Goal: Communication & Community: Answer question/provide support

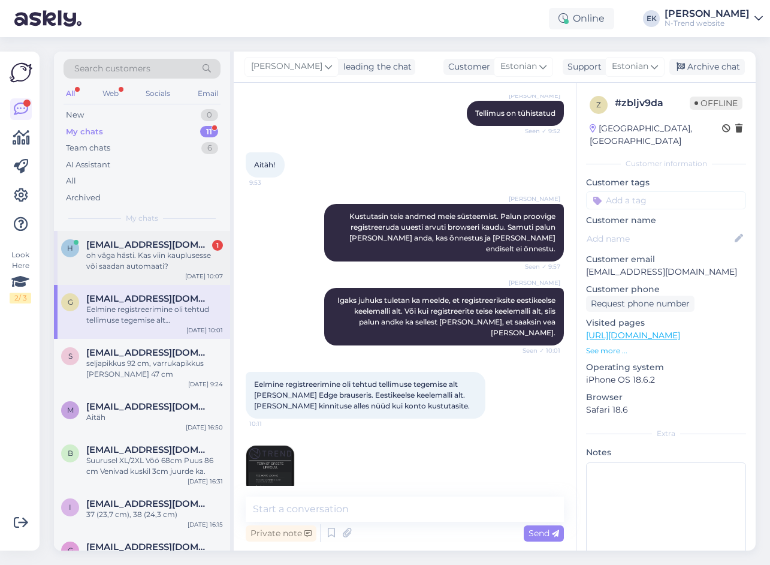
click at [111, 249] on span "[EMAIL_ADDRESS][DOMAIN_NAME]" at bounding box center [148, 244] width 125 height 11
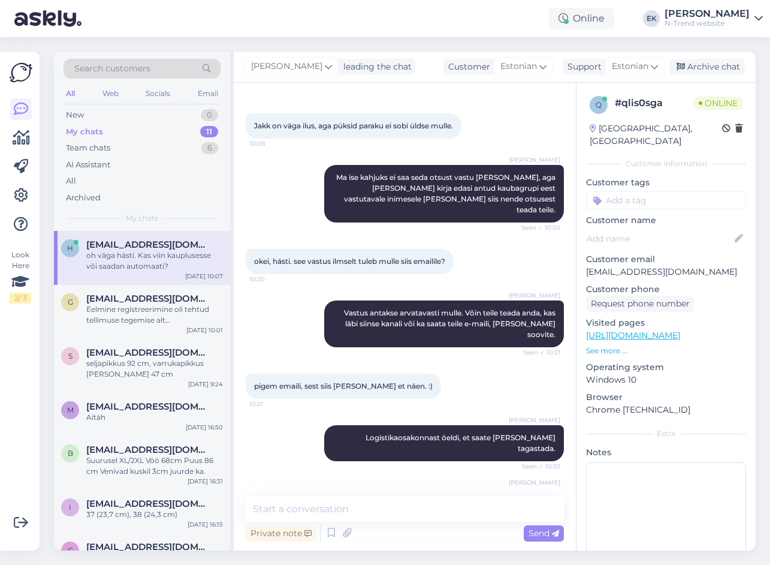
scroll to position [416, 0]
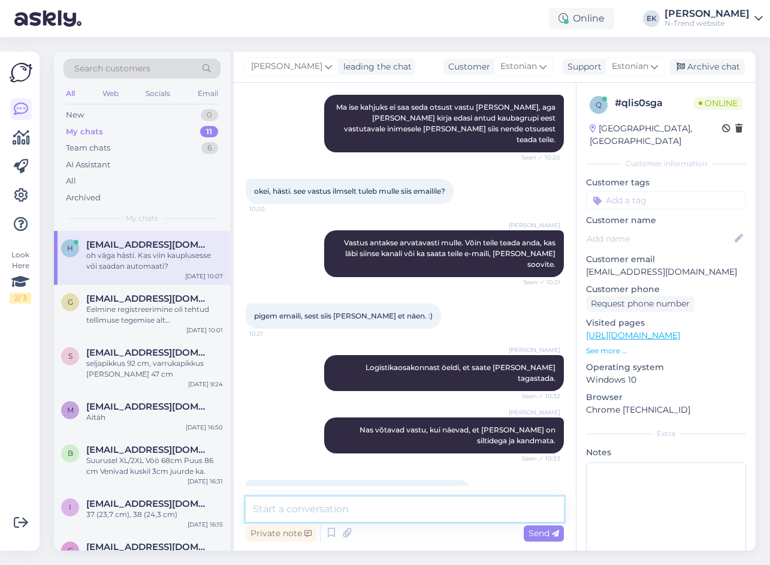
click at [324, 502] on textarea at bounding box center [405, 508] width 318 height 25
type textarea "T"
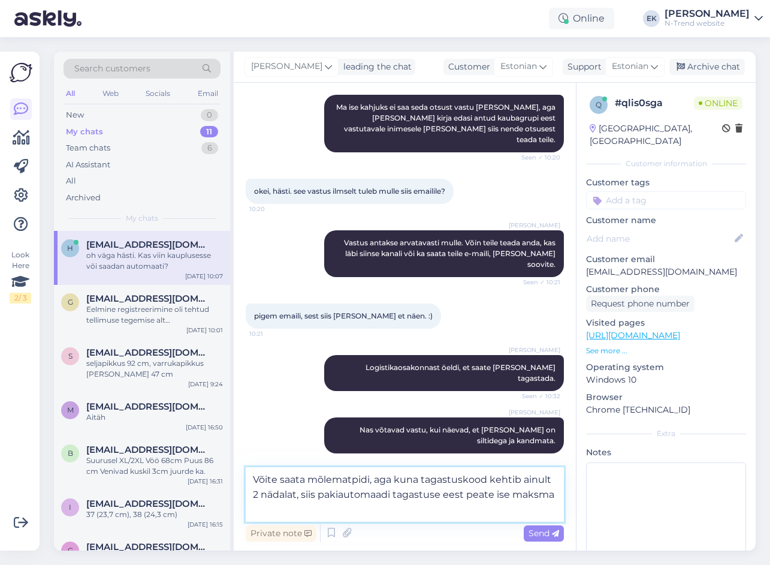
type textarea "Võite saata mõlematpidi, aga kuna tagastuskood kehtib ainult 2 nädalat, siis pa…"
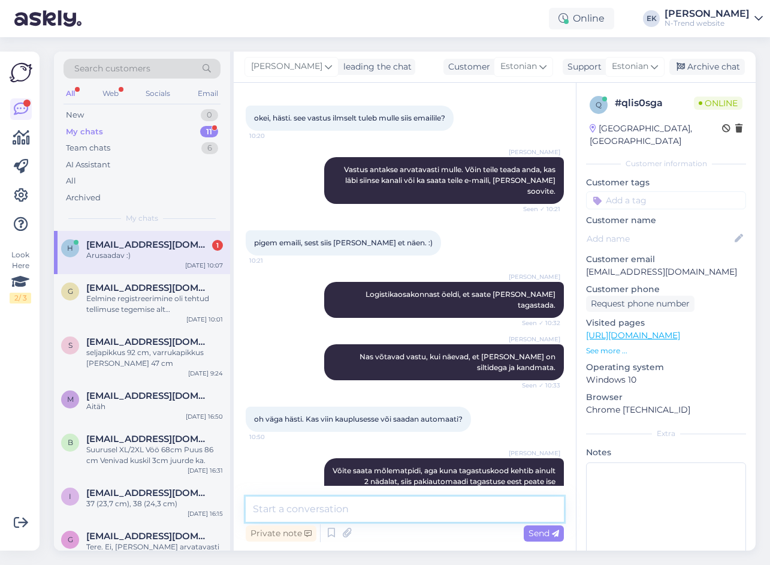
scroll to position [541, 0]
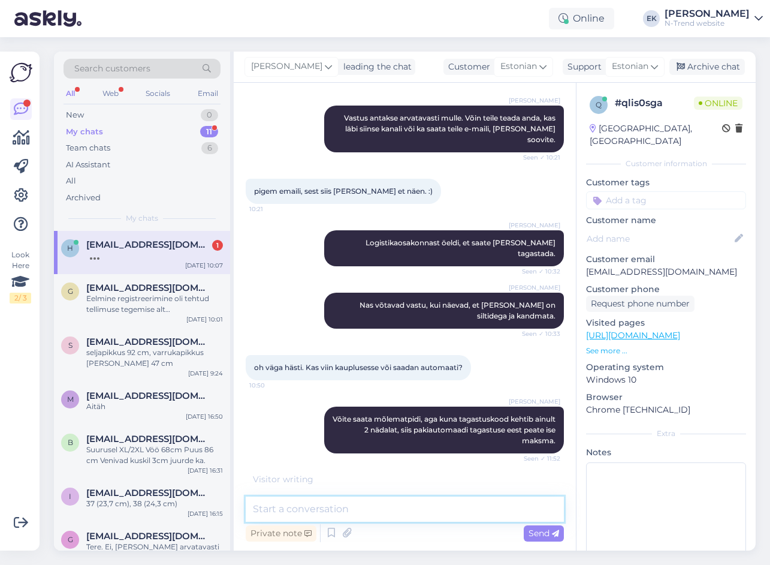
click at [336, 513] on textarea at bounding box center [405, 508] width 318 height 25
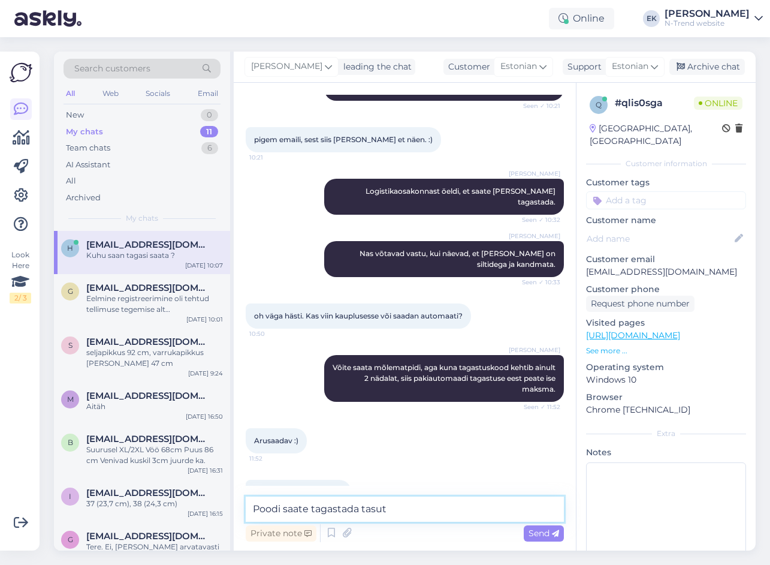
type textarea "Poodi saate tagastada tasuta"
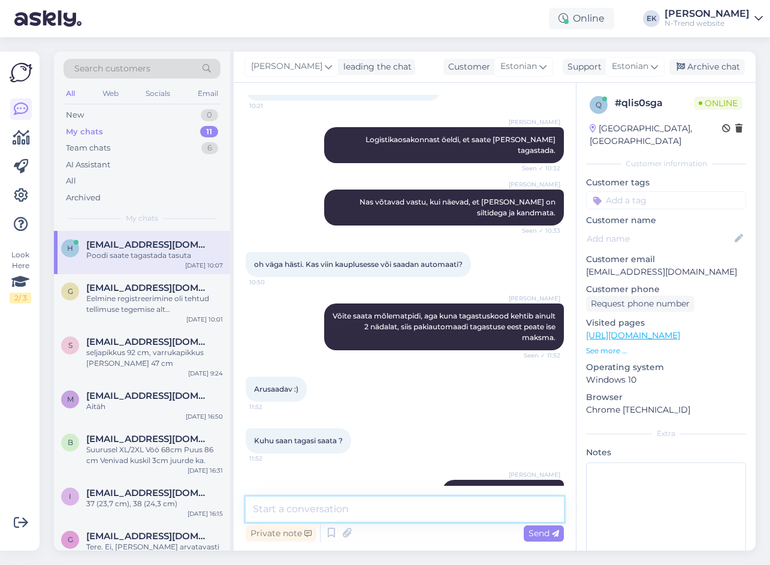
click at [366, 512] on textarea at bounding box center [405, 508] width 318 height 25
paste textarea "Pakiautomaadi asukohad • SmartPostiga saatke palun pakk: NKaubandus OÜ, e-post:…"
type textarea "Pakiautomaadi asukohad • SmartPostiga saatke palun pakk: NKaubandus OÜ, e-post:…"
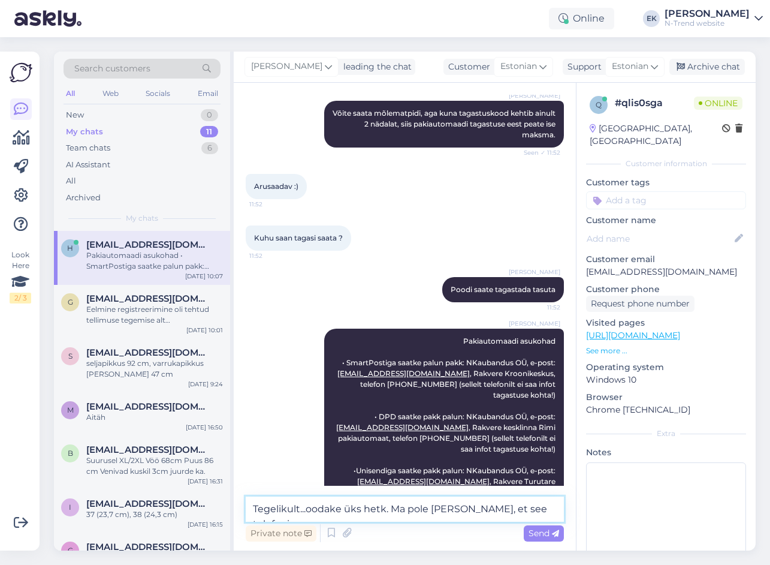
scroll to position [861, 0]
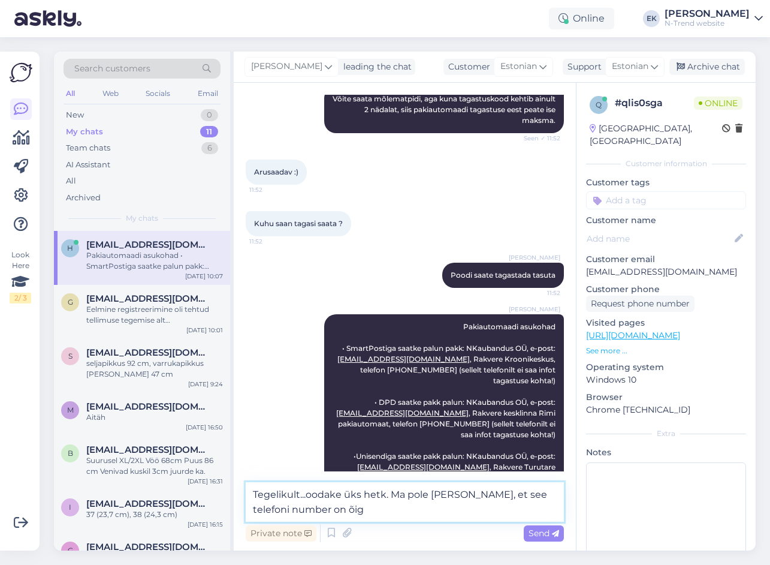
type textarea "Tegelikult...oodake üks hetk. Ma pole [PERSON_NAME], et see telefoni number on …"
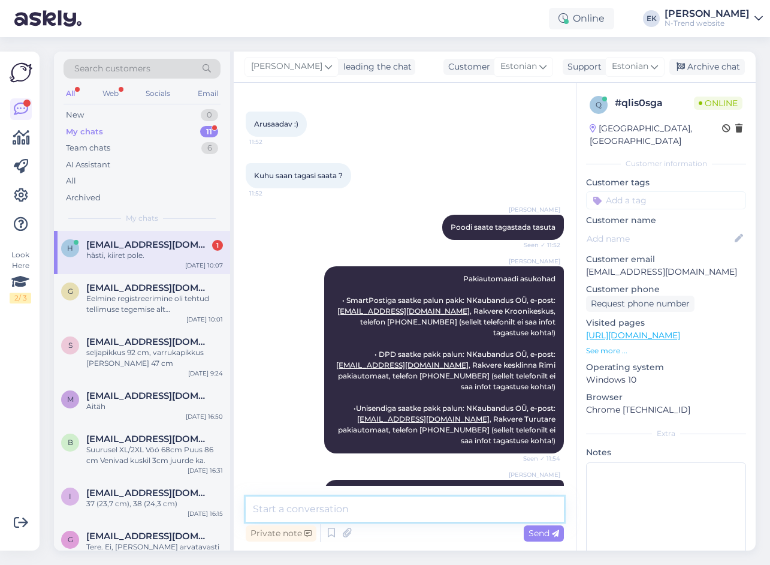
scroll to position [960, 0]
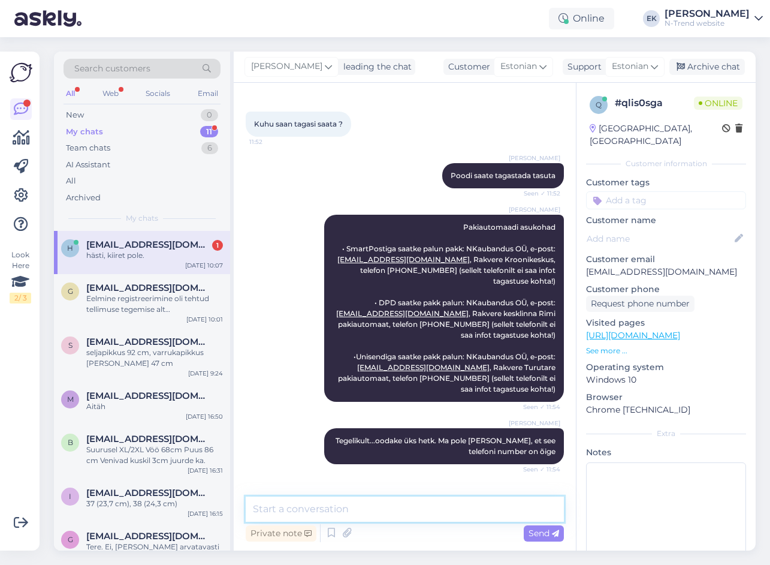
click at [445, 514] on textarea at bounding box center [405, 508] width 318 height 25
type textarea "O"
type textarea "Kontrollisin üle, on [PERSON_NAME] õige telefoni number."
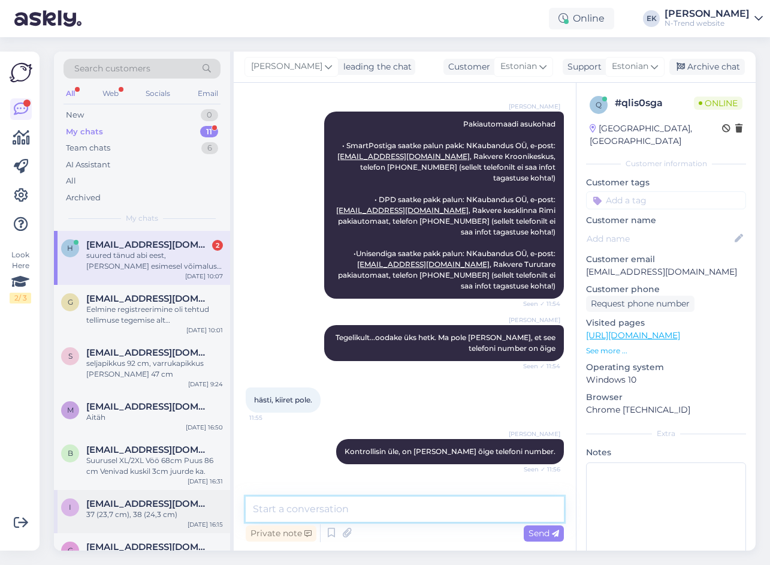
scroll to position [1115, 0]
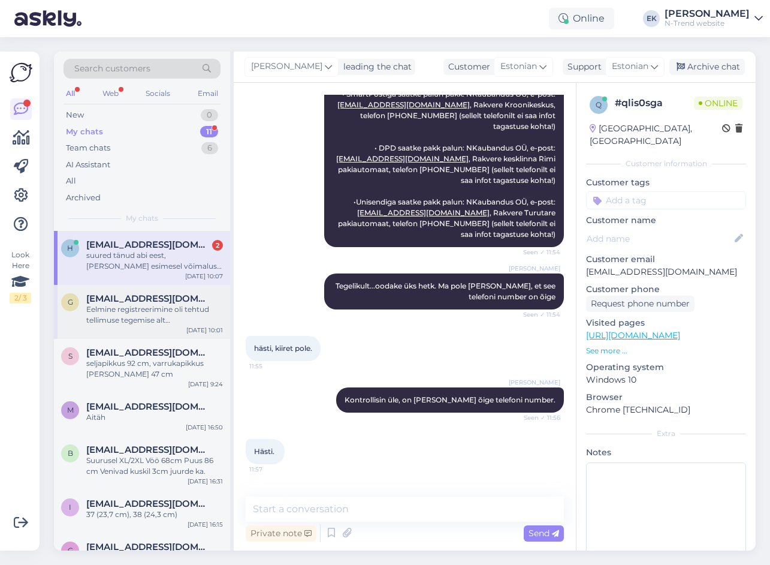
click at [150, 319] on div "Eelmine registreerimine oli tehtud tellimuse tegemise alt [PERSON_NAME] Edge br…" at bounding box center [154, 315] width 137 height 22
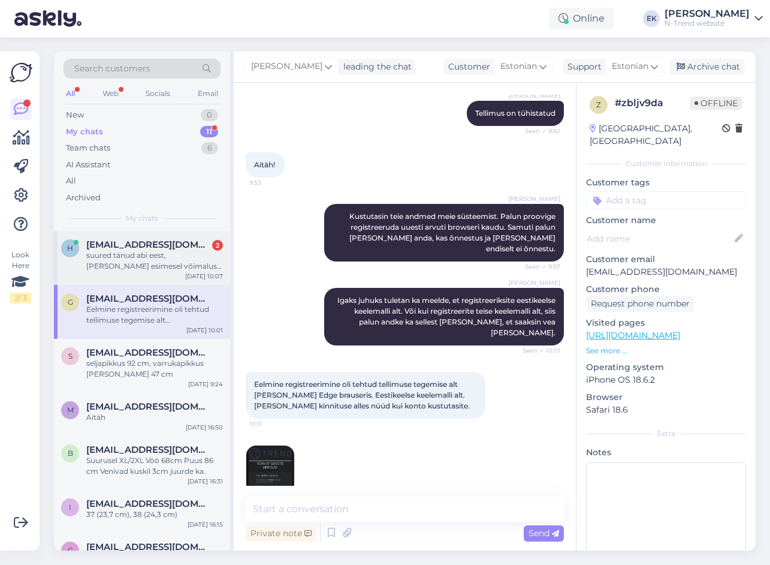
click at [143, 273] on div "h [EMAIL_ADDRESS][DOMAIN_NAME] 2 suured tänud abi eest, [PERSON_NAME] esimesel …" at bounding box center [142, 258] width 176 height 54
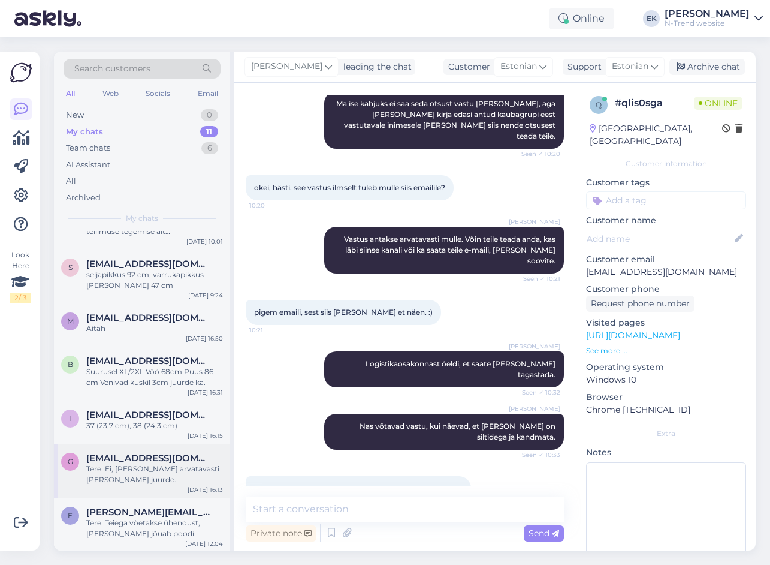
scroll to position [242, 0]
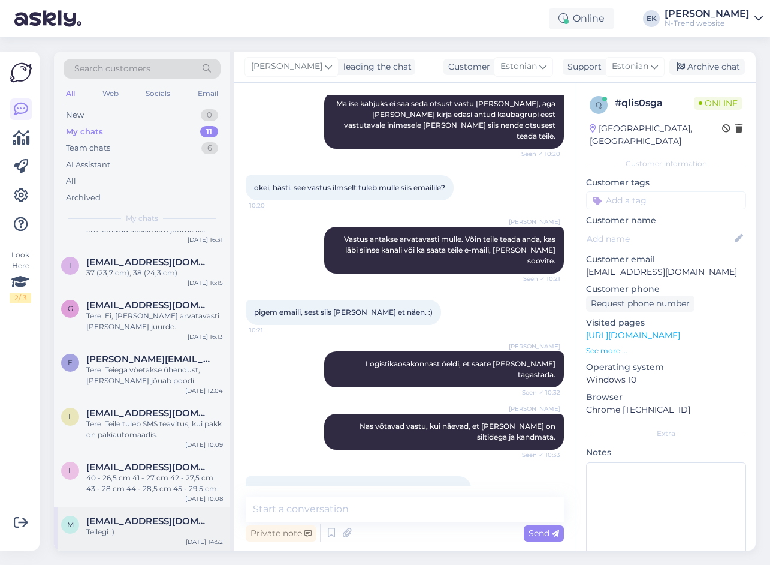
click at [160, 530] on div "Teilegi :)" at bounding box center [154, 531] width 137 height 11
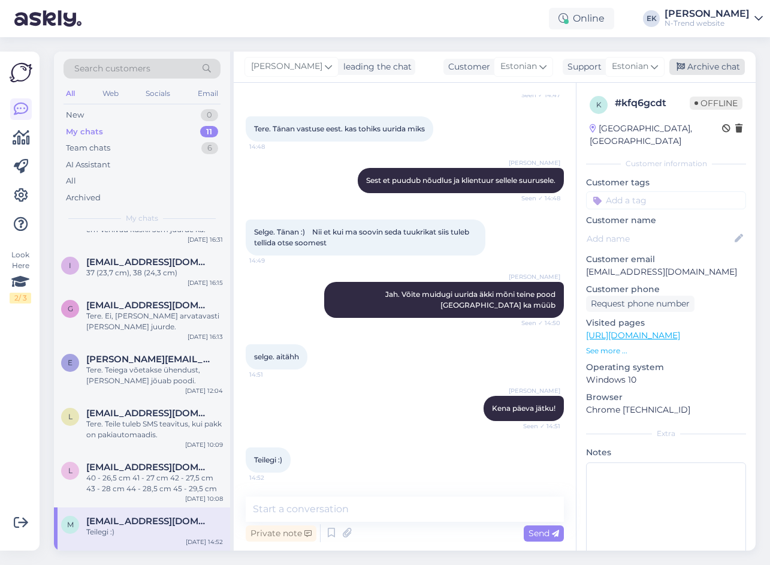
click at [715, 68] on div "Archive chat" at bounding box center [708, 67] width 76 height 16
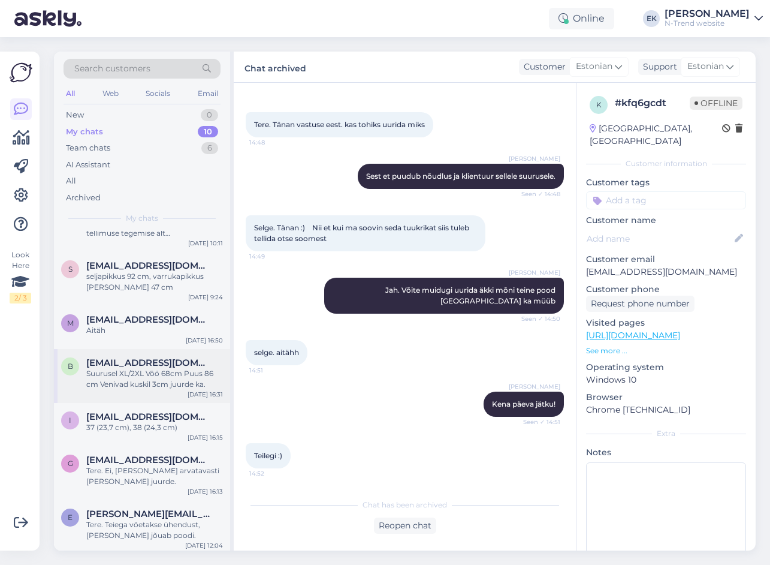
scroll to position [0, 0]
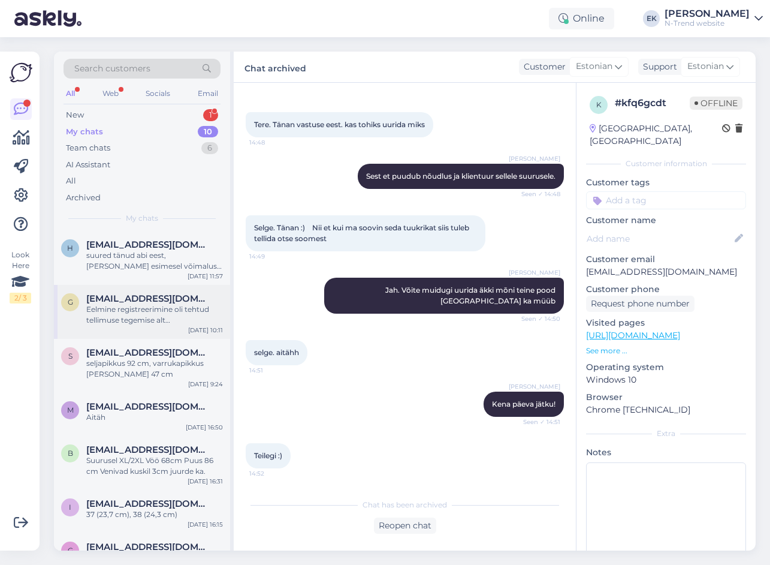
click at [140, 306] on div "Eelmine registreerimine oli tehtud tellimuse tegemise alt [PERSON_NAME] Edge br…" at bounding box center [154, 315] width 137 height 22
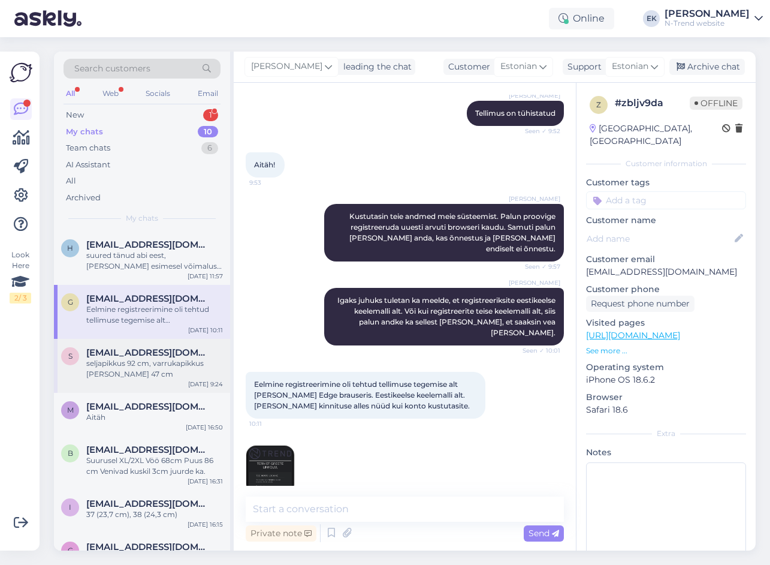
click at [135, 360] on div "seljapikkus 92 cm, varrukapikkus [PERSON_NAME] 47 cm" at bounding box center [154, 369] width 137 height 22
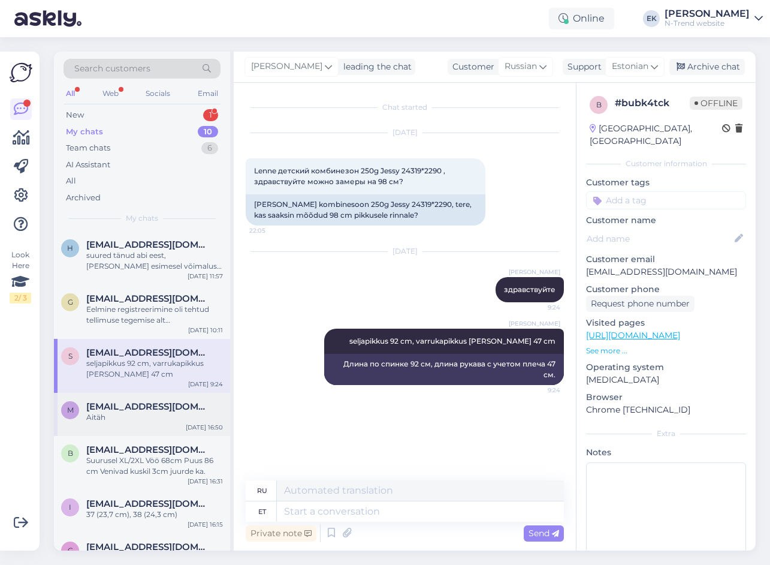
click at [125, 420] on div "Aitäh" at bounding box center [154, 417] width 137 height 11
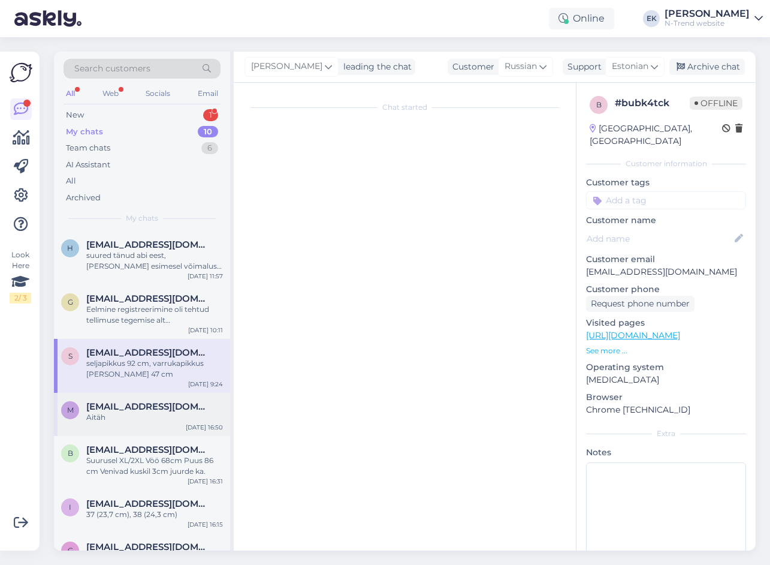
scroll to position [752, 0]
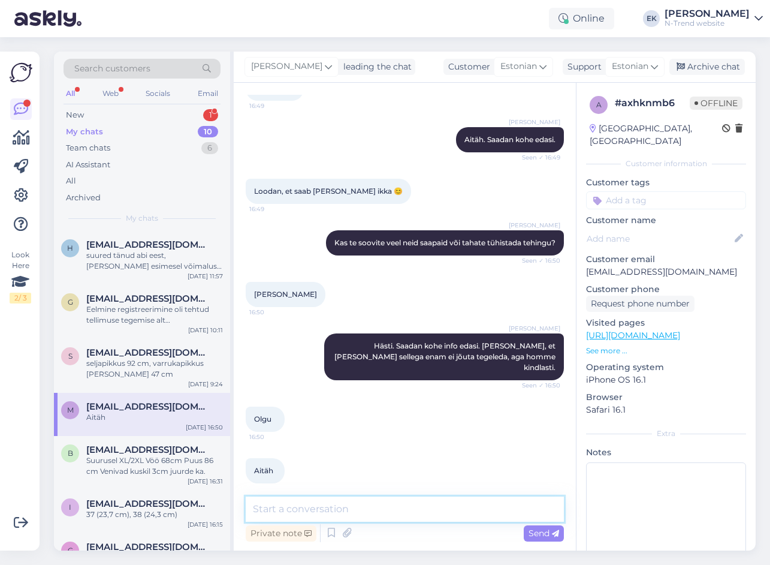
click at [324, 510] on textarea at bounding box center [405, 508] width 318 height 25
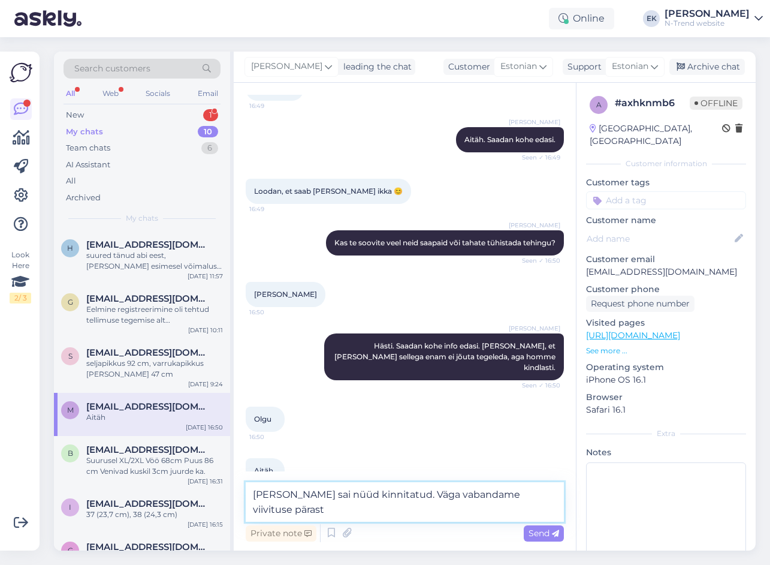
type textarea "[PERSON_NAME] sai nüüd kinnitatud. Väga vabandame viivituse pärast."
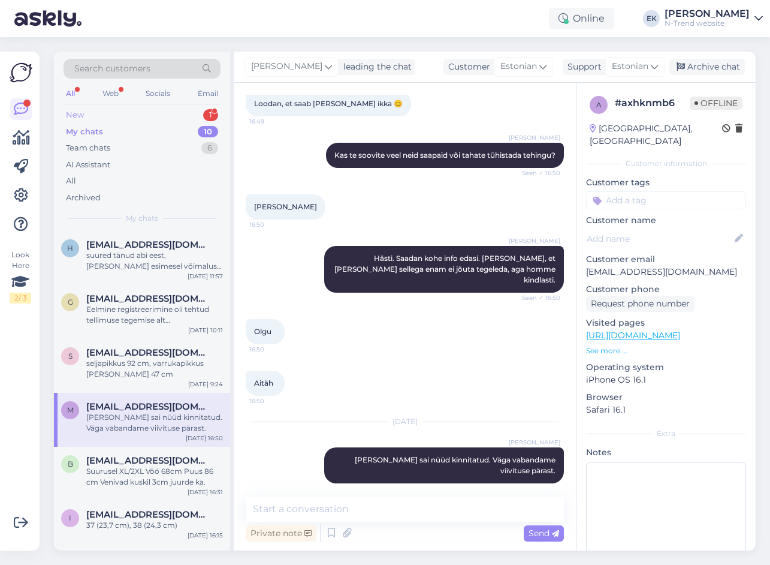
click at [99, 113] on div "New 1" at bounding box center [142, 115] width 157 height 17
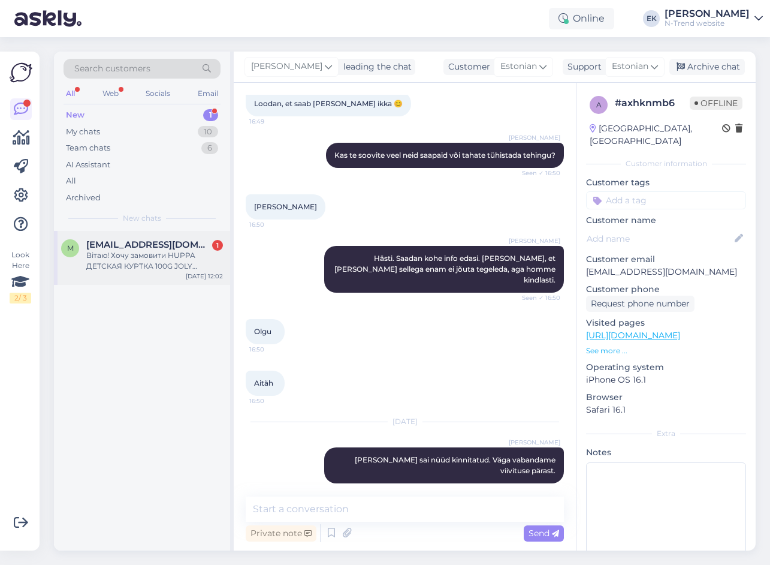
click at [138, 257] on div "Вітаю! Хочу замовити HUPPA ДЕТСКАЯ КУРТКА 100G JOLY 17840010*51063 розмір 128 з…" at bounding box center [154, 261] width 137 height 22
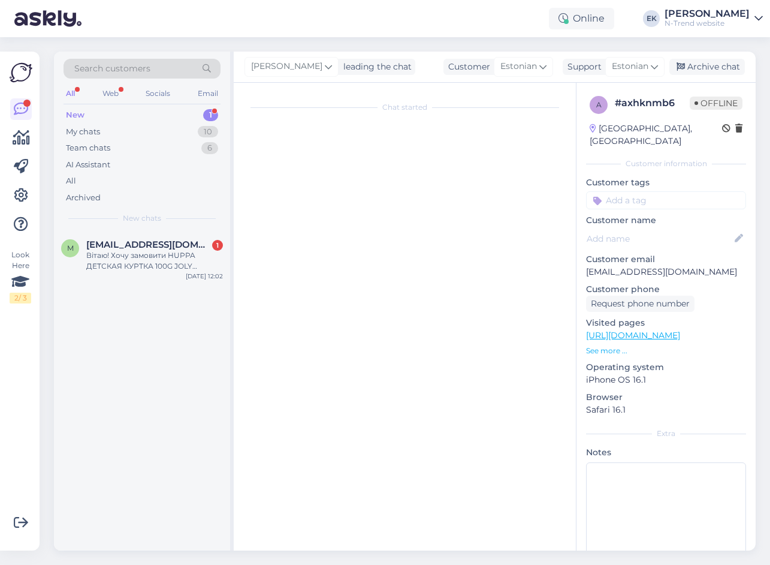
scroll to position [0, 0]
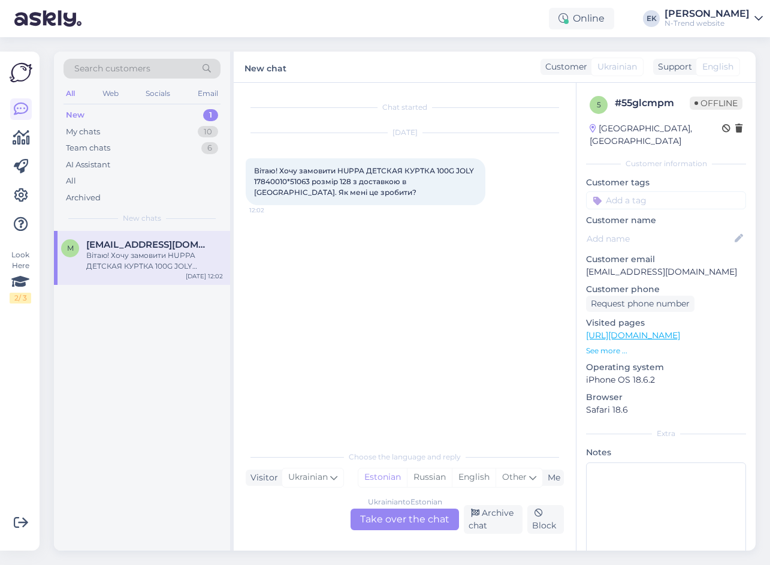
click at [396, 518] on div "Ukrainian to Estonian Take over the chat" at bounding box center [405, 519] width 108 height 22
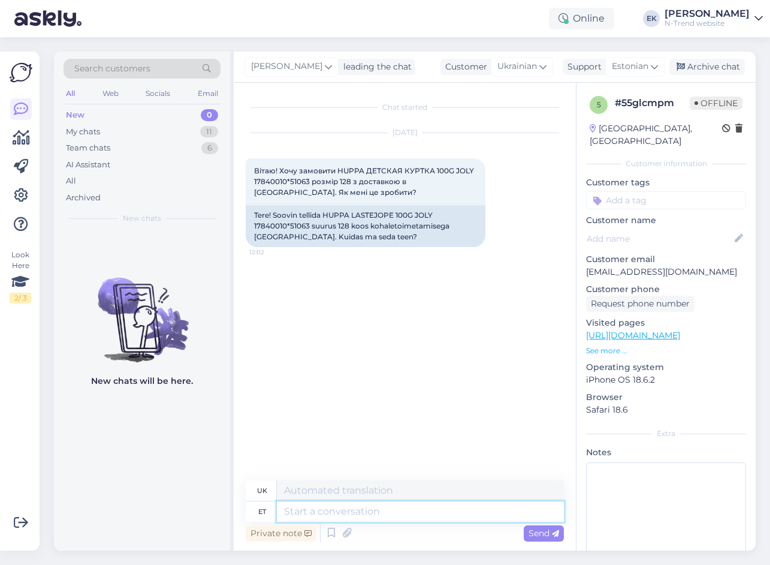
click at [328, 511] on textarea at bounding box center [420, 511] width 287 height 20
type textarea "Tere."
type textarea "Привіт."
type textarea "Tere. [GEOGRAPHIC_DATA]"
type textarea "Привіт. Ви поклали"
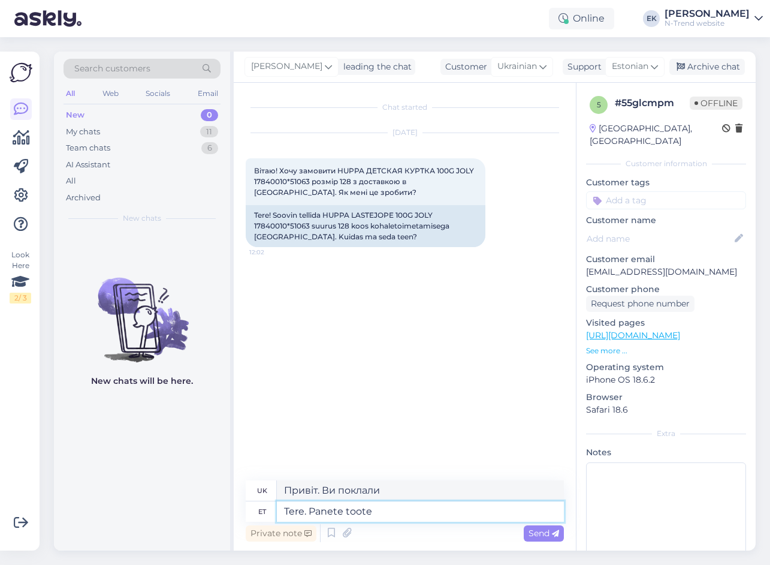
type textarea "Tere. Panete toote"
type textarea "Вітаю. Ви розміщуєте продукт"
type textarea "Tere. Panete toote ostukorvi j"
type textarea "Вітаю. Ви додаєте товар до кошика."
type textarea "Tere. Panete toote ostukorvi ja"
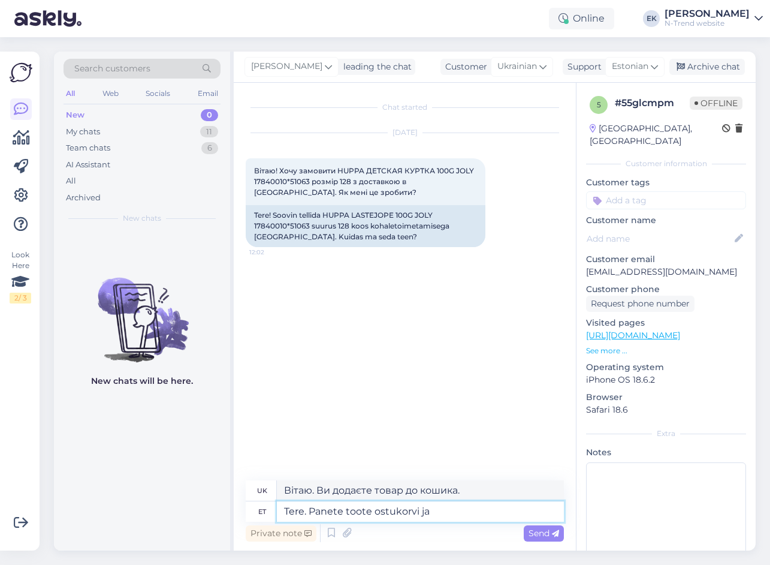
type textarea "Вітаю. Ви додаєте товар до кошика та"
type textarea "Tere. Panete toote ostukorvi"
type textarea "Вітаю. Ви додаєте товар до кошика."
type textarea "Tere. Panete toote ostukorvi, täidate v"
type textarea "Вітаю. Ви додаєте товар до кошика, заповнюєте"
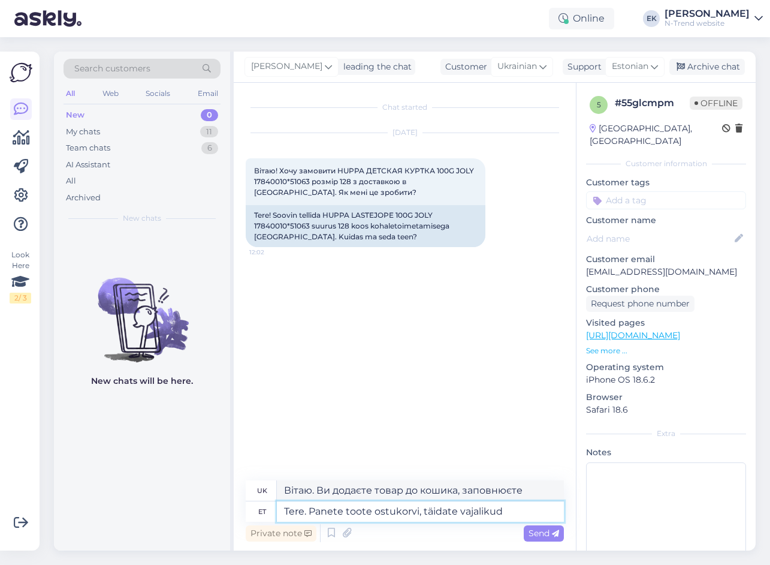
type textarea "Tere. Panete toote ostukorvi, täidate vajalikud"
type textarea "Вітаю. Ви додаєте товар до кошика, заповнюєте необхідні"
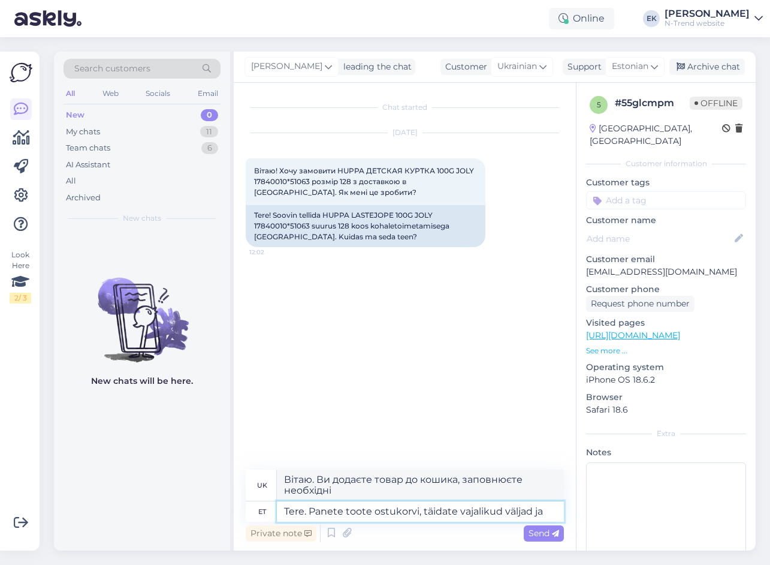
type textarea "Tere. Panete toote ostukorvi, täidate vajalikud väljad ja"
type textarea "Вітаю. Ви додаєте товар до кошика, заповнюєте обов'язкові поля"
type textarea "Tere. Panete toote ostukorvi, täidate vajalikud väljad ja s"
type textarea "Вітаю. Ви додаєте товар до кошика, заповнюєте обов'язкові поля та"
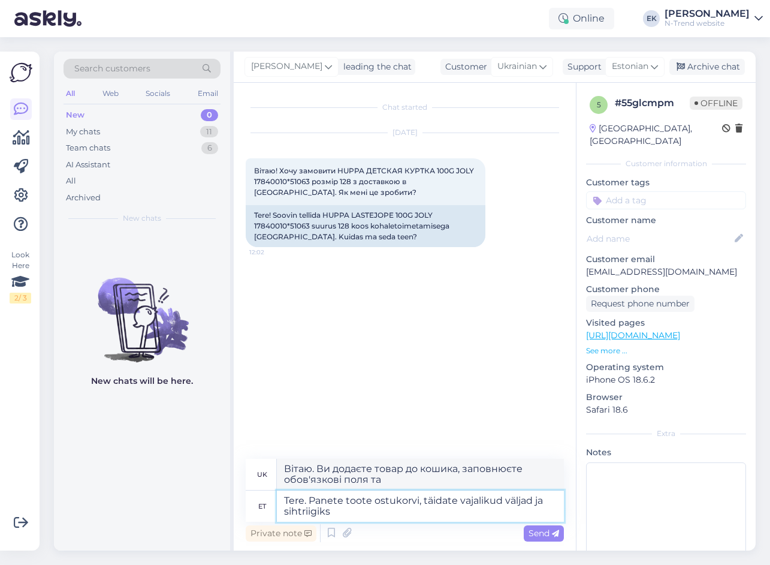
type textarea "Tere. Panete toote ostukorvi, täidate vajalikud väljad ja sihtriigiks"
type textarea "Вітаю. Ви додаєте товар до кошика, заповнюєте обов'язкові поля та обираєте краї…"
type textarea "Tere. Panete toote ostukorvi, täidate vajalikud väljad ja sihtriigiks valite [G…"
type textarea "Вітаю. Ви додаєте товар до кошика, заповнюєте обов'язкові поля та обираєте Укра…"
type textarea "Tere. Panete toote ostukorvi, täidate vajalikud väljad ja sihtriigiks valite [G…"
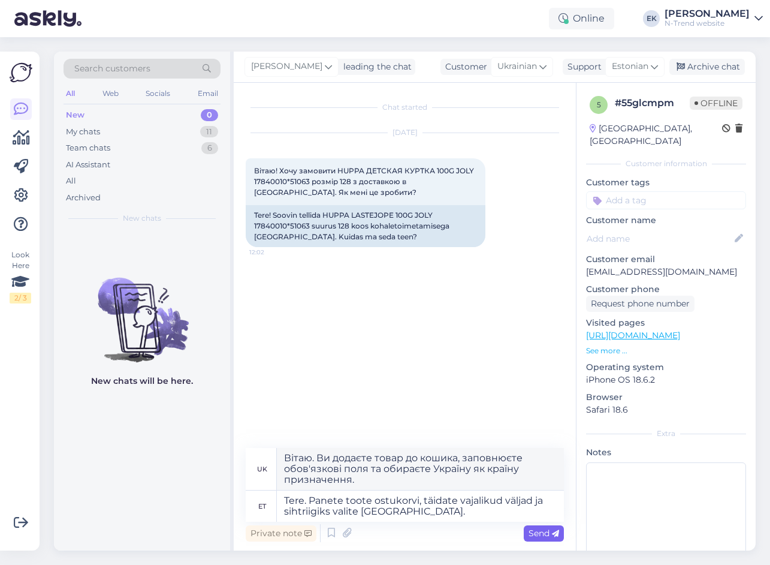
click at [544, 532] on span "Send" at bounding box center [544, 532] width 31 height 11
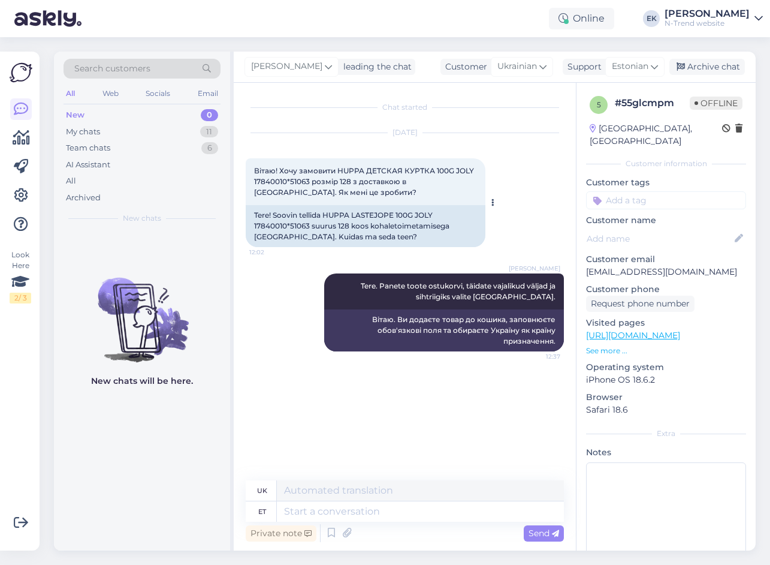
click at [267, 224] on div "Tere! Soovin tellida HUPPA LASTEJOPE 100G JOLY 17840010*51063 suurus 128 koos k…" at bounding box center [366, 226] width 240 height 42
copy div "17840010"
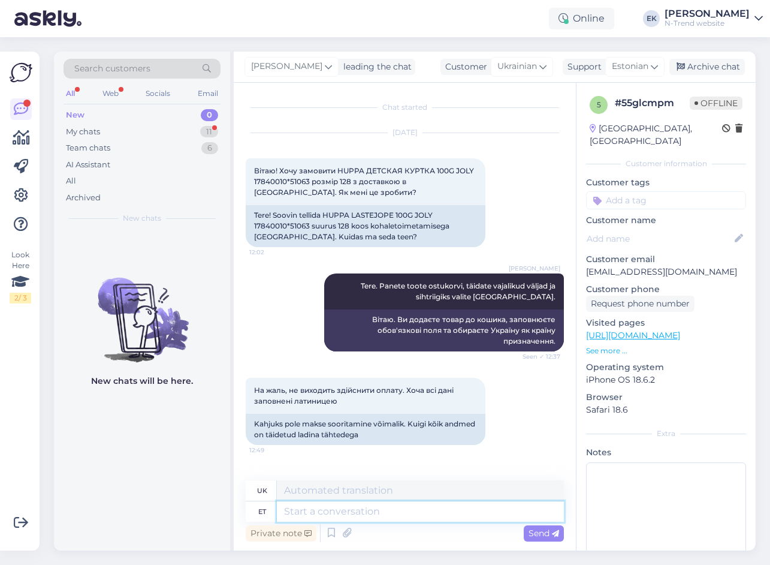
click at [302, 512] on textarea at bounding box center [420, 511] width 287 height 20
type textarea "Miks?"
type textarea "Чому?"
type textarea "Miks? Mis e"
type textarea "Чому? Що?"
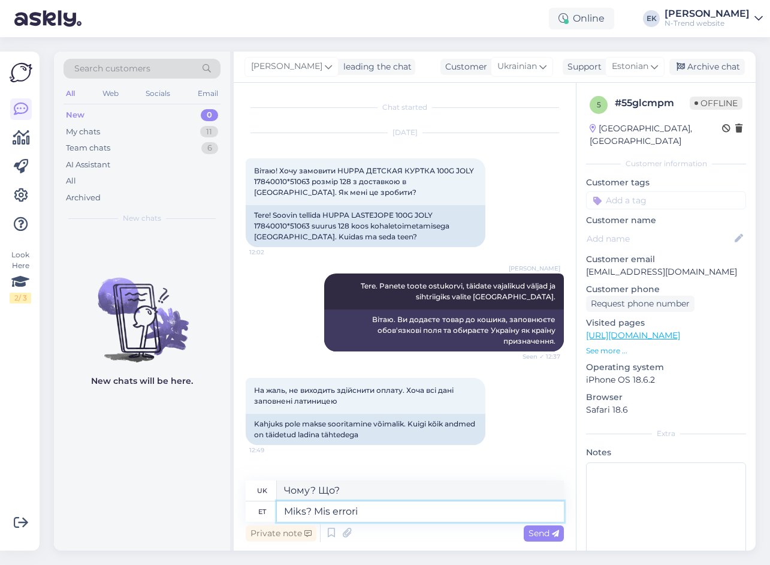
type textarea "Miks? Mis errori e"
type textarea "Чому? Що не так?"
type textarea "Miks? Mis errori ette viskab? K"
type textarea "Чому? Яку помилку воно видає?"
type textarea "Miks? Mis errori ette viskab? Kas sa"
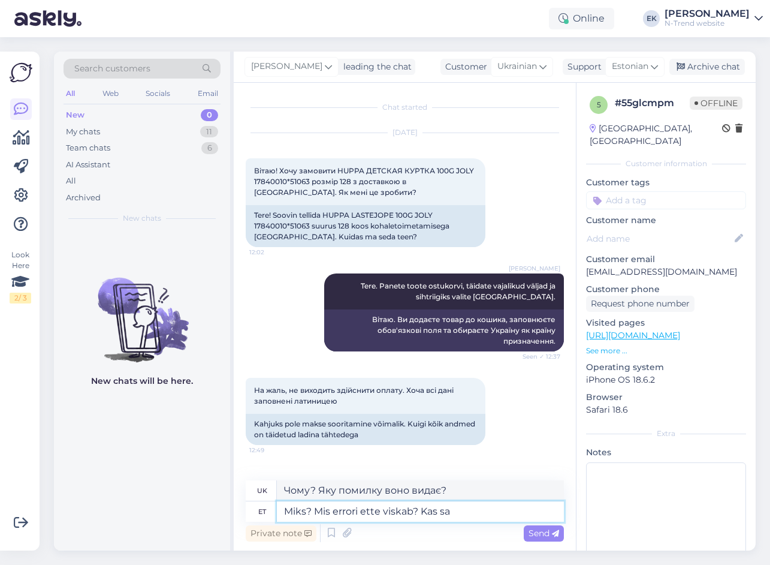
type textarea "Чому? [PERSON_NAME] помилку це видає?"
type textarea "Miks? Mis errori ette viskab? Kas saate te"
type textarea "Чому? Яку помилку воно видає? Чи можете ви"
type textarea "Miks? Mis errori ette viskab? Kas saate teha s"
type textarea "Чому? [PERSON_NAME] помилку це видає? Чи можете ви це зробити?"
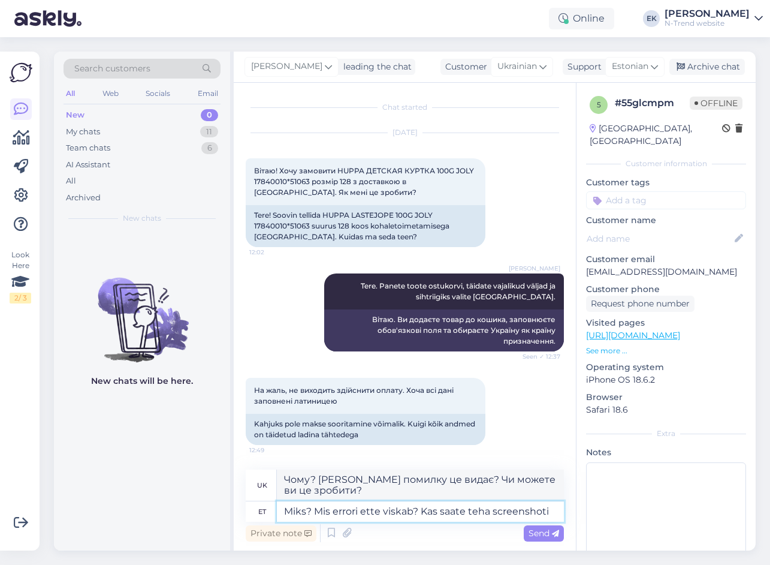
type textarea "Miks? Mis errori ette viskab? Kas saate teha screenshoti?"
type textarea "Чому? Яку помилку видає? Чи можете зробити скріншот?"
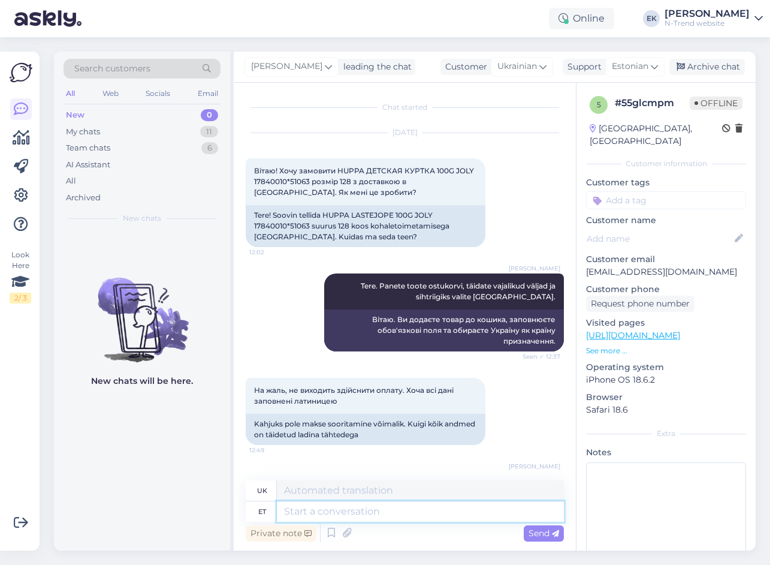
scroll to position [61, 0]
